Goal: Information Seeking & Learning: Learn about a topic

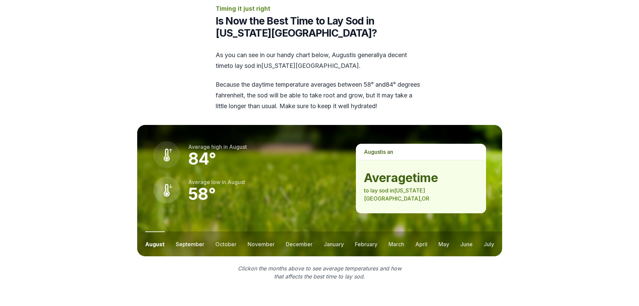
scroll to position [839, 0]
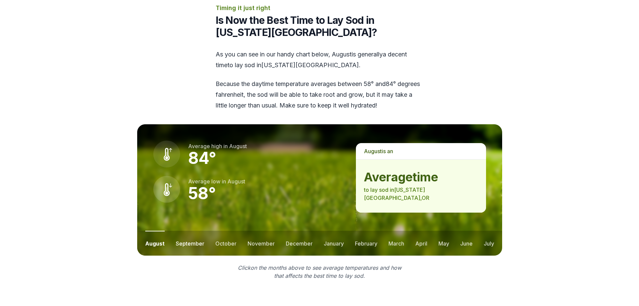
click at [188, 231] on button "september" at bounding box center [190, 243] width 29 height 25
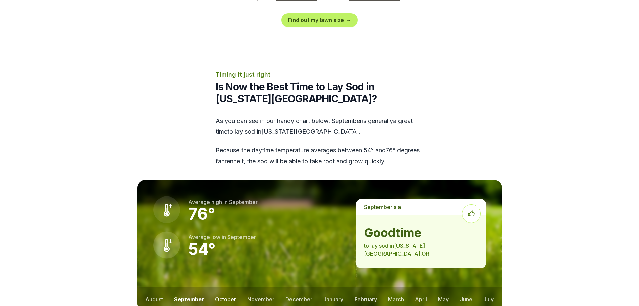
scroll to position [772, 0]
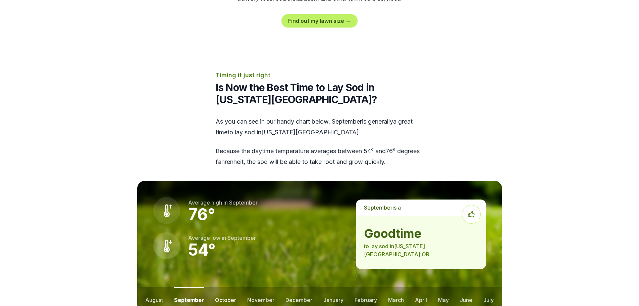
click at [228, 287] on button "october" at bounding box center [225, 299] width 21 height 25
click at [256, 287] on button "november" at bounding box center [260, 299] width 27 height 25
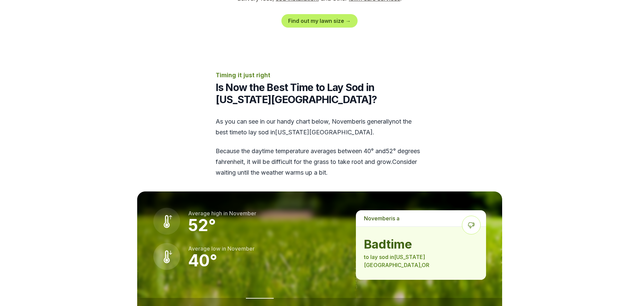
click at [223, 298] on button "october" at bounding box center [224, 310] width 21 height 25
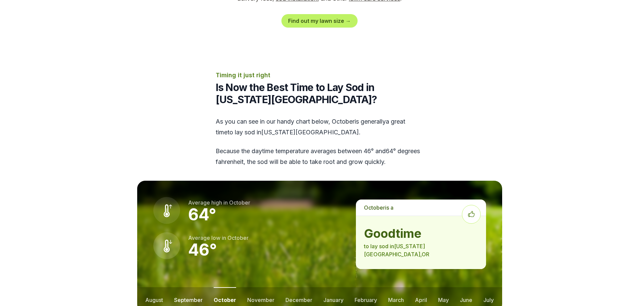
click at [190, 287] on button "september" at bounding box center [188, 299] width 29 height 25
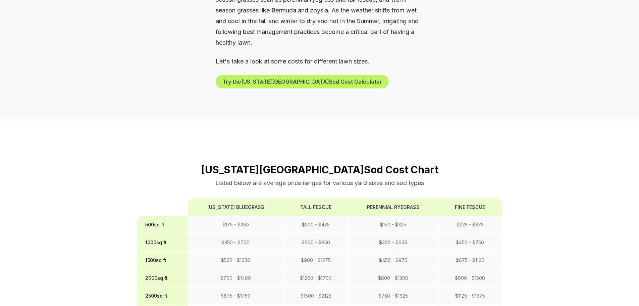
scroll to position [537, 0]
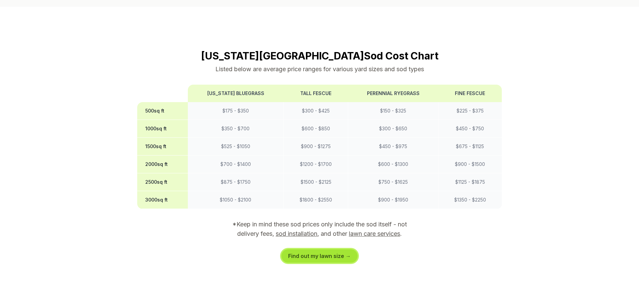
click at [319, 249] on link "Find out my lawn size →" at bounding box center [320, 255] width 76 height 13
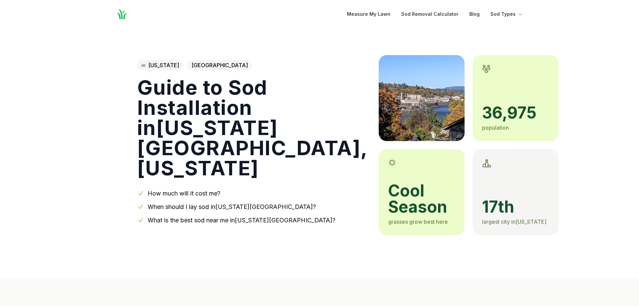
click at [121, 15] on icon "Global" at bounding box center [122, 14] width 10 height 10
